Goal: Task Accomplishment & Management: Complete application form

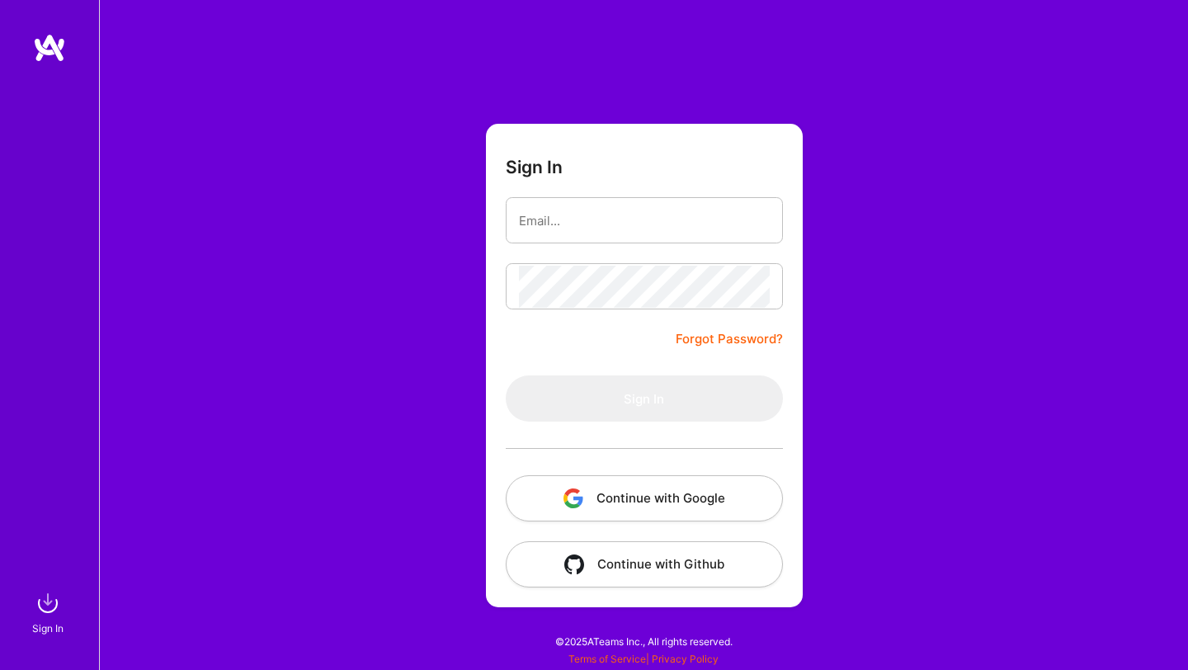
click at [656, 495] on button "Continue with Google" at bounding box center [644, 498] width 277 height 46
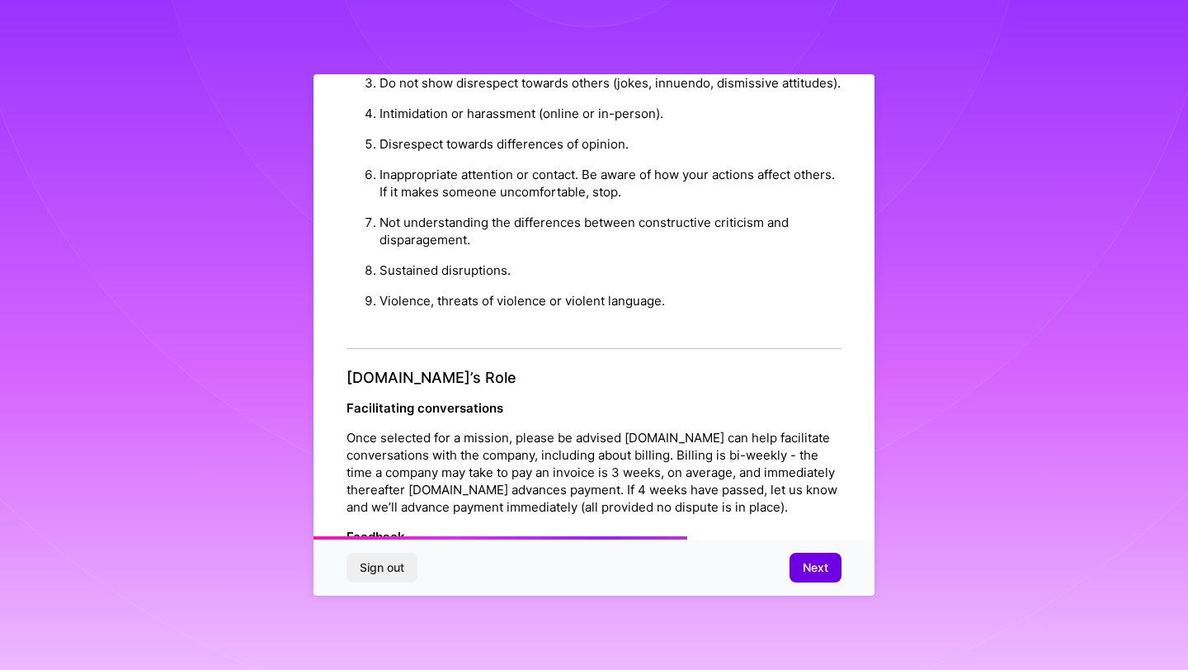
scroll to position [1817, 0]
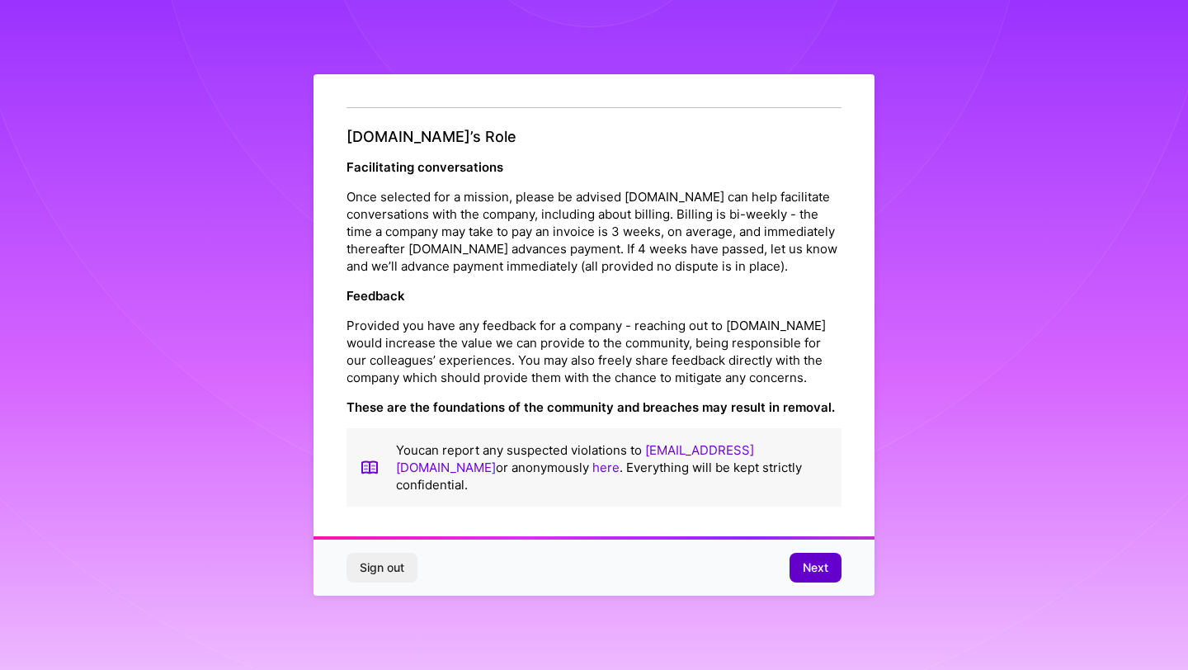
click at [794, 572] on button "Next" at bounding box center [815, 568] width 52 height 30
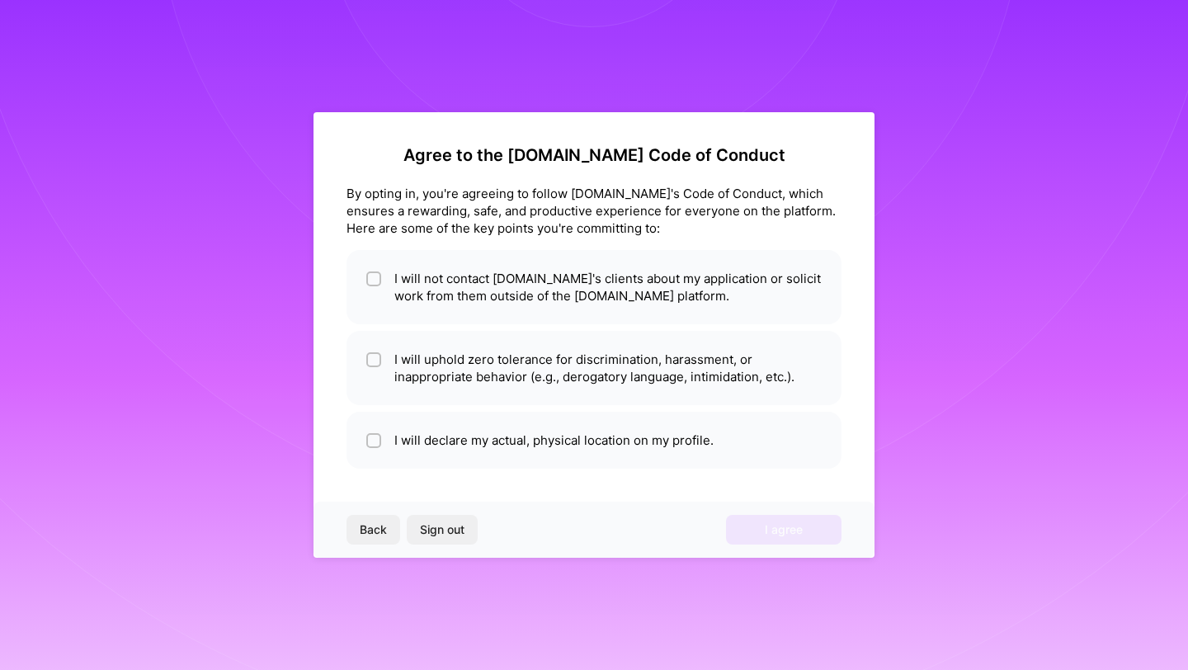
scroll to position [0, 0]
click at [375, 279] on input "checkbox" at bounding box center [375, 280] width 12 height 12
checkbox input "true"
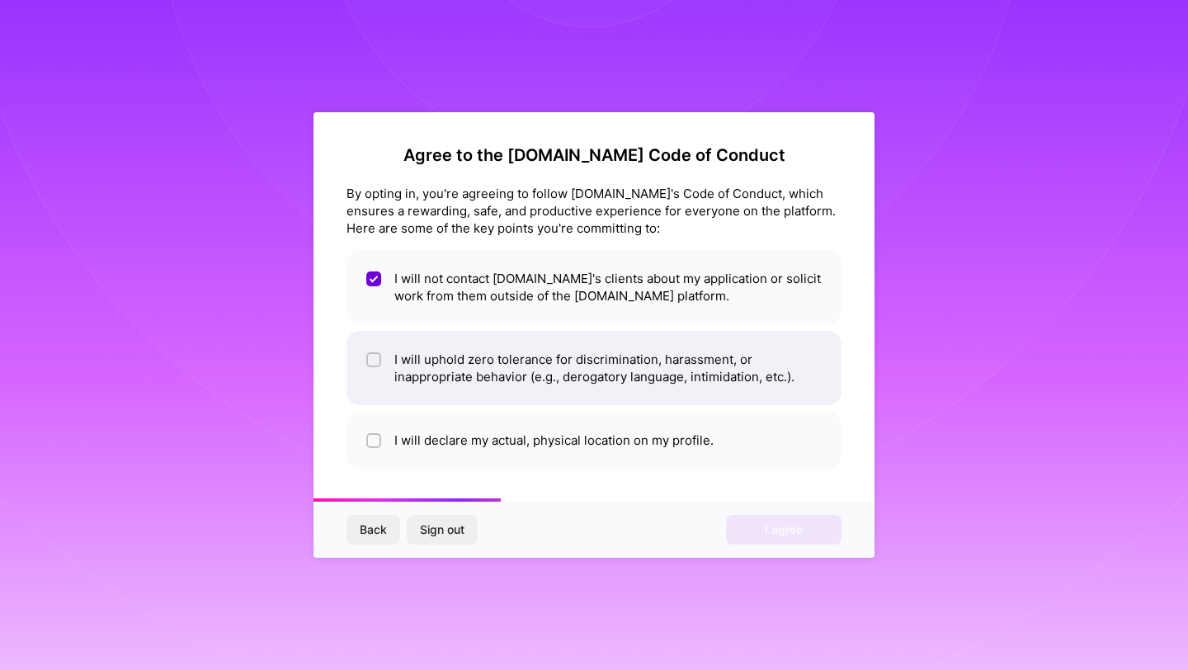
click at [374, 354] on div at bounding box center [373, 359] width 15 height 15
checkbox input "true"
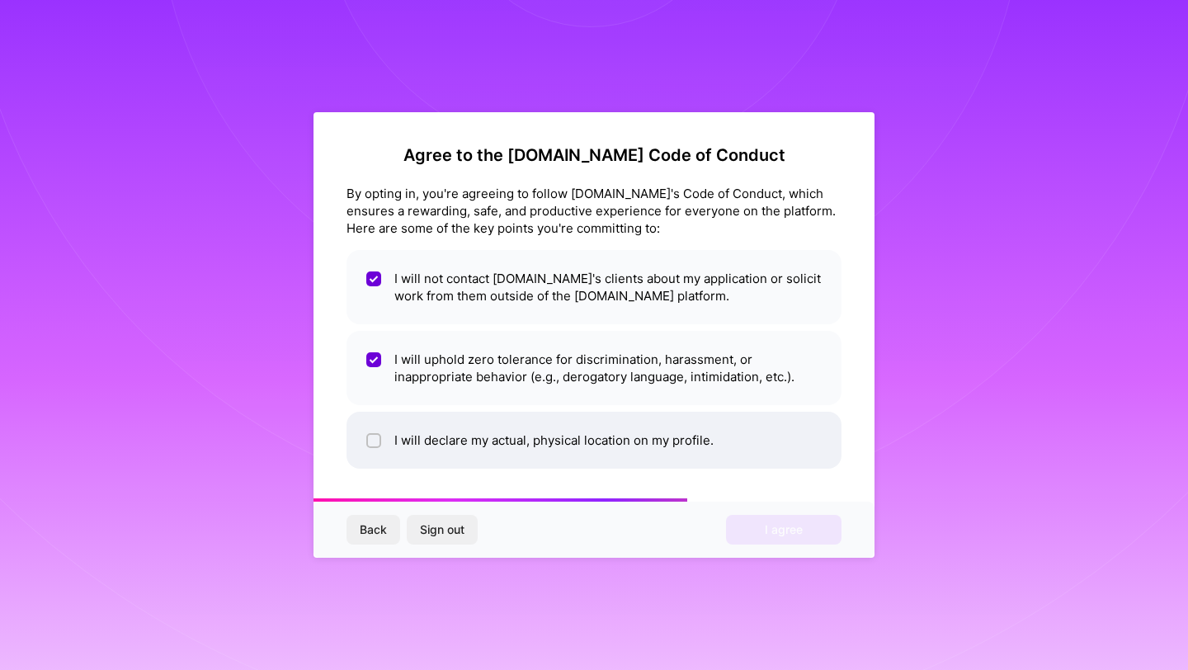
click at [374, 421] on li "I will declare my actual, physical location on my profile." at bounding box center [593, 440] width 495 height 57
checkbox input "true"
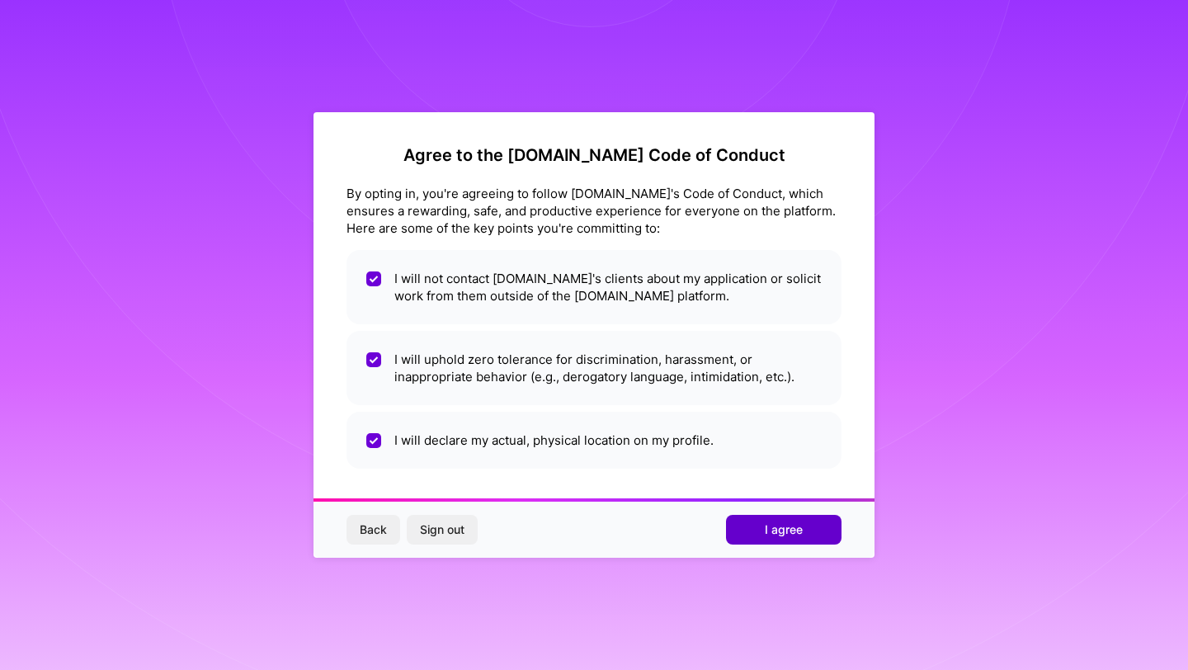
click at [788, 534] on span "I agree" at bounding box center [784, 529] width 38 height 16
